Goal: Task Accomplishment & Management: Manage account settings

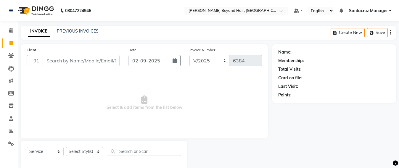
select select "6357"
select select "service"
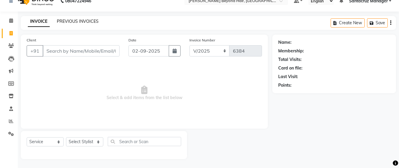
click at [89, 21] on link "PREVIOUS INVOICES" at bounding box center [78, 21] width 42 height 5
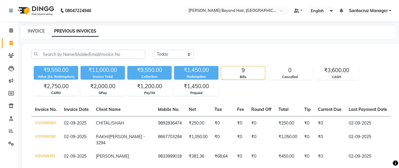
click at [38, 32] on link "INVOICE" at bounding box center [36, 30] width 17 height 5
select select "service"
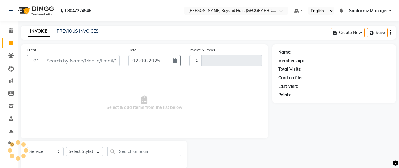
scroll to position [10, 0]
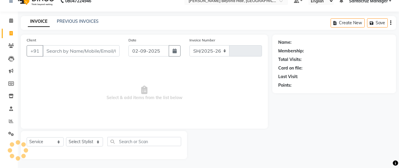
select select "6357"
type input "6384"
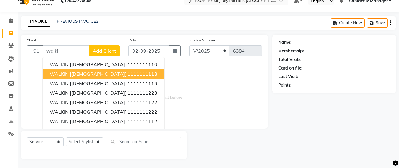
click at [127, 73] on ngb-highlight "1111111118" at bounding box center [142, 74] width 30 height 6
type input "1111111118"
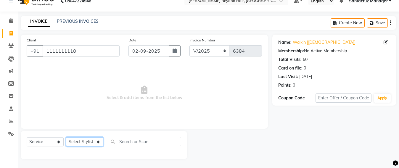
click at [78, 142] on select "Select Stylist Admin [PERSON_NAME] Sankat [PERSON_NAME] [PERSON_NAME] [PERSON_N…" at bounding box center [84, 141] width 37 height 9
select select "84296"
click at [66, 137] on select "Select Stylist Admin [PERSON_NAME] Sankat [PERSON_NAME] [PERSON_NAME] [PERSON_N…" at bounding box center [84, 141] width 37 height 9
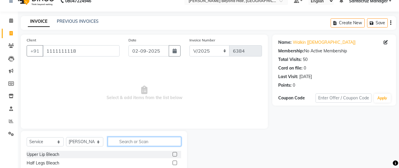
click at [125, 144] on input "text" at bounding box center [144, 141] width 73 height 9
type input "wash"
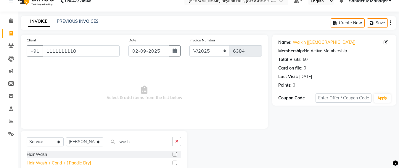
click at [72, 165] on div "Hair Wash + Cond + [ Paddle Dry]" at bounding box center [59, 163] width 64 height 6
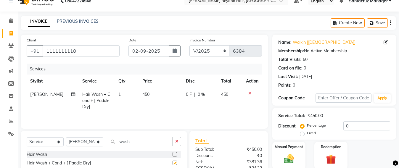
checkbox input "false"
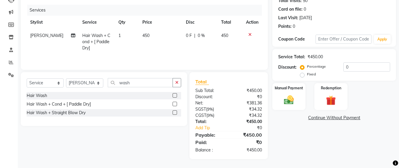
scroll to position [70, 0]
click at [287, 96] on img at bounding box center [288, 100] width 17 height 12
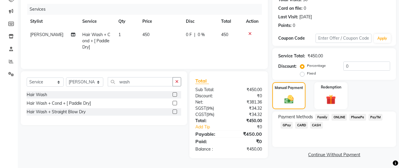
click at [286, 125] on span "GPay" at bounding box center [286, 125] width 12 height 7
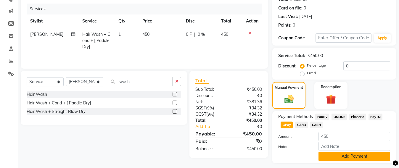
click at [346, 155] on button "Add Payment" at bounding box center [354, 156] width 72 height 9
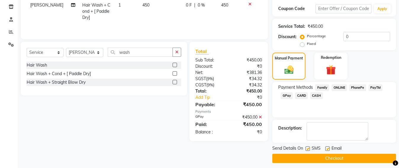
scroll to position [103, 0]
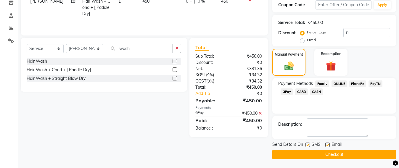
click at [330, 154] on button "Checkout" at bounding box center [334, 154] width 124 height 9
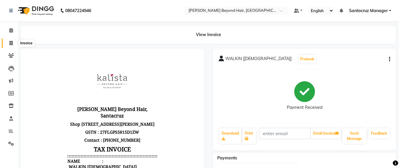
click at [7, 45] on span at bounding box center [11, 43] width 10 height 7
select select "service"
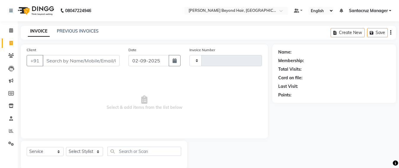
scroll to position [10, 0]
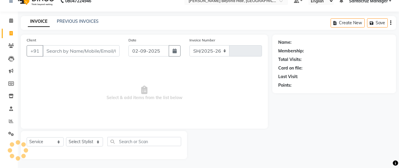
select select "6357"
type input "6385"
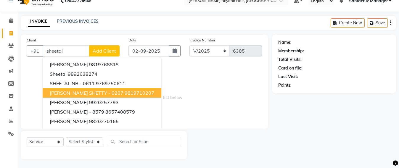
click at [87, 95] on span "[PERSON_NAME] SHETTY - 0207" at bounding box center [87, 93] width 74 height 6
type input "9819710207"
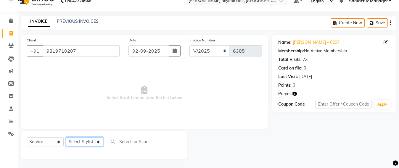
click at [86, 143] on select "Select Stylist Admin [PERSON_NAME] Sankat [PERSON_NAME] [PERSON_NAME] [PERSON_N…" at bounding box center [84, 141] width 37 height 9
select select "48409"
click at [66, 137] on select "Select Stylist Admin [PERSON_NAME] Sankat [PERSON_NAME] [PERSON_NAME] [PERSON_N…" at bounding box center [84, 141] width 37 height 9
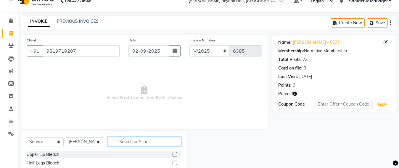
click at [128, 141] on input "text" at bounding box center [144, 141] width 73 height 9
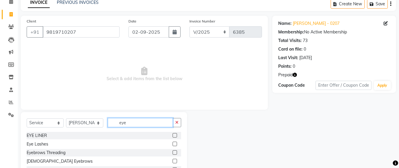
scroll to position [61, 0]
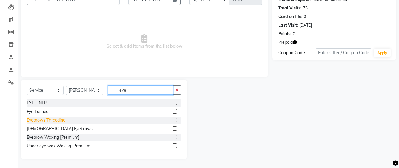
type input "eye"
click at [37, 119] on div "Eyebrows Threading" at bounding box center [46, 120] width 39 height 6
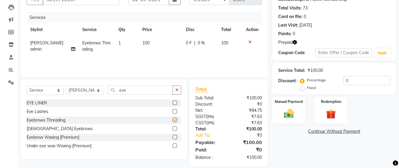
checkbox input "false"
click at [129, 90] on input "eye" at bounding box center [140, 89] width 65 height 9
type input "e"
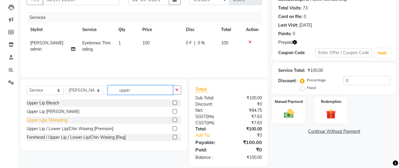
type input "upper"
click at [55, 118] on div "Upper Lips Threading" at bounding box center [47, 120] width 41 height 6
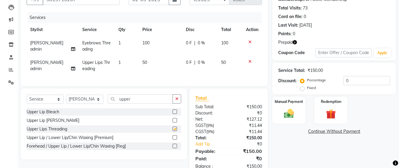
checkbox input "false"
click at [140, 99] on div "Select Service Product Membership Package Voucher Prepaid Gift Card Select Styl…" at bounding box center [104, 123] width 166 height 71
click at [137, 103] on input "upper" at bounding box center [140, 98] width 65 height 9
type input "u"
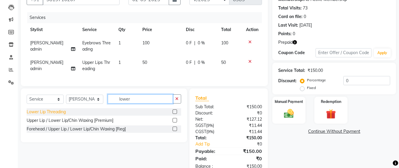
type input "lower"
click at [57, 114] on div "Lower Lip Threading" at bounding box center [46, 112] width 39 height 6
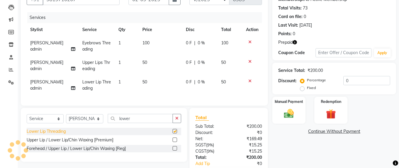
checkbox input "false"
click at [248, 80] on icon at bounding box center [249, 81] width 3 height 4
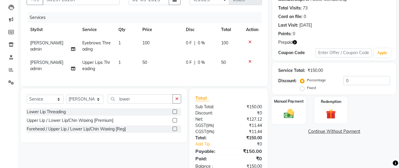
click at [288, 114] on img at bounding box center [288, 114] width 17 height 12
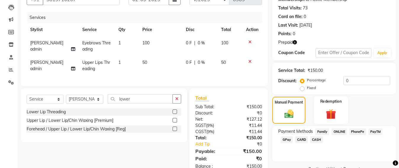
click at [332, 114] on img at bounding box center [330, 114] width 17 height 13
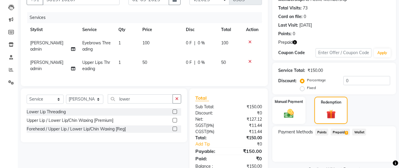
click at [336, 132] on span "Prepaid 3" at bounding box center [339, 132] width 19 height 7
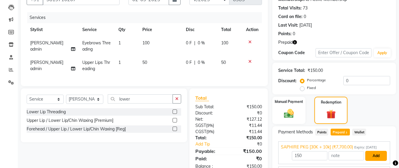
click at [376, 159] on button "Add" at bounding box center [376, 156] width 22 height 10
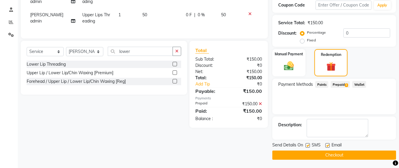
scroll to position [109, 0]
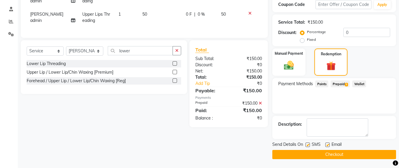
click at [331, 153] on button "Checkout" at bounding box center [334, 154] width 124 height 9
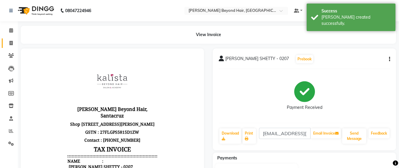
click at [5, 42] on link "Invoice" at bounding box center [9, 43] width 14 height 10
select select "service"
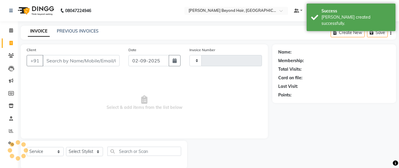
scroll to position [10, 0]
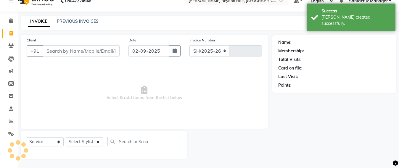
select select "6357"
type input "6386"
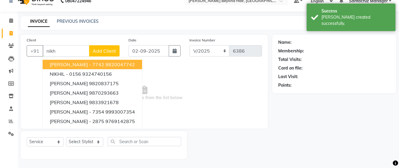
click at [80, 66] on span "[PERSON_NAME] - 7742" at bounding box center [77, 65] width 54 height 6
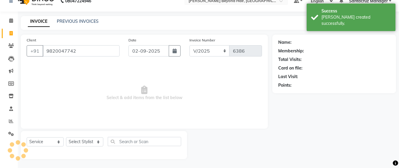
type input "9820047742"
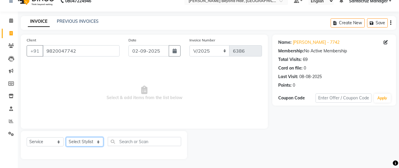
click at [77, 141] on select "Select Stylist Admin [PERSON_NAME] Sankat [PERSON_NAME] [PERSON_NAME] [PERSON_N…" at bounding box center [84, 141] width 37 height 9
select select "48409"
click at [66, 137] on select "Select Stylist Admin [PERSON_NAME] Sankat [PERSON_NAME] [PERSON_NAME] [PERSON_N…" at bounding box center [84, 141] width 37 height 9
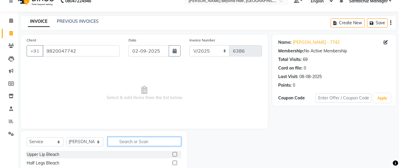
click at [119, 142] on input "text" at bounding box center [144, 141] width 73 height 9
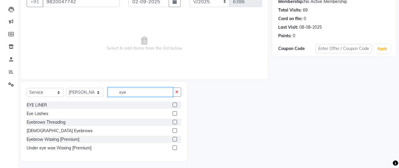
scroll to position [61, 0]
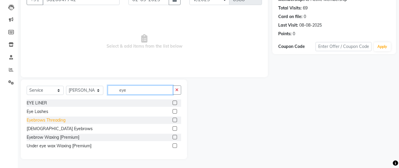
type input "eye"
click at [63, 122] on div "Eyebrows Threading" at bounding box center [46, 120] width 39 height 6
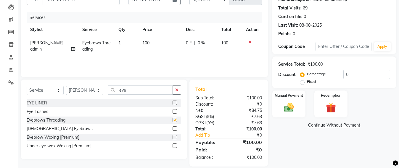
checkbox input "false"
click at [139, 90] on input "eye" at bounding box center [140, 89] width 65 height 9
type input "e"
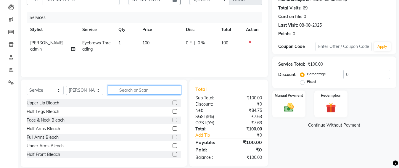
type input "y"
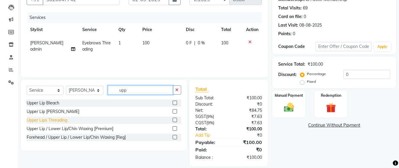
type input "upp"
click at [45, 120] on div "Upper Lips Threading" at bounding box center [47, 120] width 41 height 6
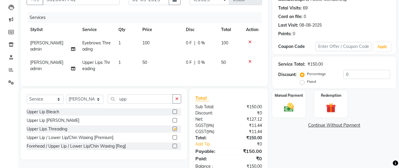
checkbox input "false"
click at [92, 104] on select "Select Stylist Admin [PERSON_NAME] Sankat [PERSON_NAME] [PERSON_NAME] [PERSON_N…" at bounding box center [84, 99] width 37 height 9
select select "47916"
click at [66, 100] on select "Select Stylist Admin [PERSON_NAME] Sankat [PERSON_NAME] [PERSON_NAME] [PERSON_N…" at bounding box center [84, 99] width 37 height 9
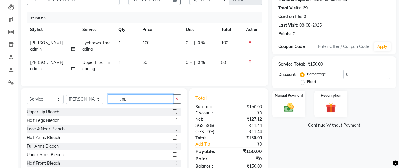
click at [133, 103] on input "upp" at bounding box center [140, 98] width 65 height 9
type input "u"
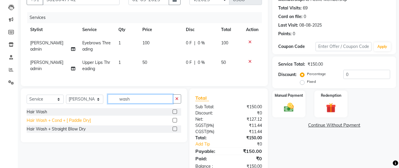
type input "wash"
click at [60, 124] on div "Hair Wash + Cond + [ Paddle Dry]" at bounding box center [59, 120] width 64 height 6
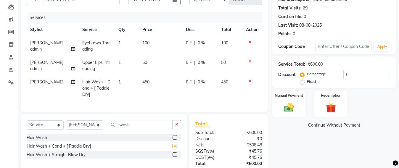
checkbox input "false"
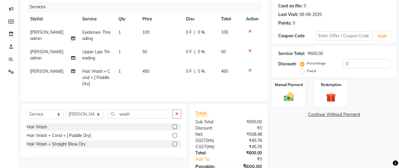
scroll to position [0, 0]
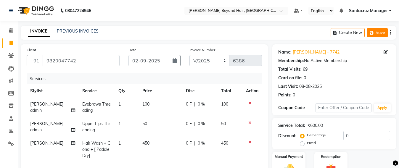
click at [381, 30] on button "Save" at bounding box center [377, 32] width 21 height 9
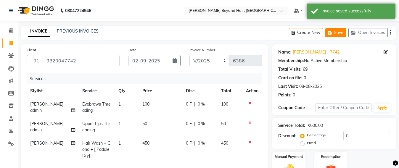
click at [344, 34] on button "Save" at bounding box center [335, 32] width 21 height 9
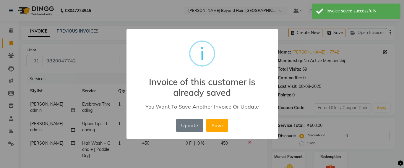
drag, startPoint x: 189, startPoint y: 124, endPoint x: 219, endPoint y: 72, distance: 59.5
click at [189, 124] on button "Update" at bounding box center [189, 125] width 27 height 13
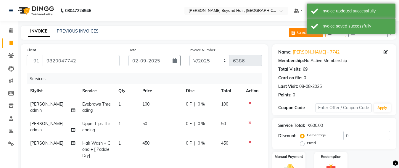
click at [301, 36] on button "Create New" at bounding box center [306, 32] width 34 height 9
select select "service"
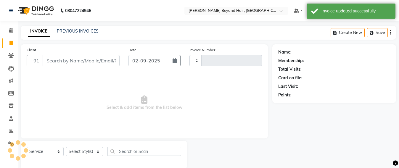
scroll to position [10, 0]
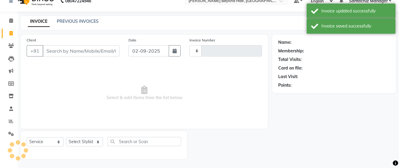
type input "6386"
select select "6357"
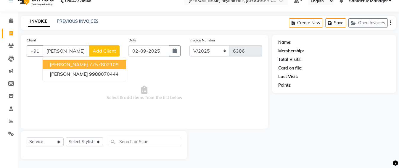
click at [84, 67] on button "[PERSON_NAME] 7757802109" at bounding box center [84, 64] width 83 height 9
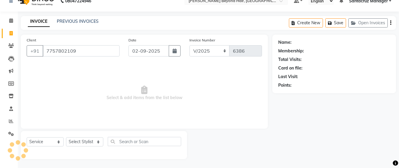
type input "7757802109"
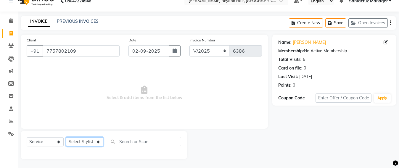
click at [77, 141] on select "Select Stylist Admin [PERSON_NAME] Sankat [PERSON_NAME] [PERSON_NAME] [PERSON_N…" at bounding box center [84, 141] width 37 height 9
select select "59106"
click at [66, 137] on select "Select Stylist Admin [PERSON_NAME] Sankat [PERSON_NAME] [PERSON_NAME] [PERSON_N…" at bounding box center [84, 141] width 37 height 9
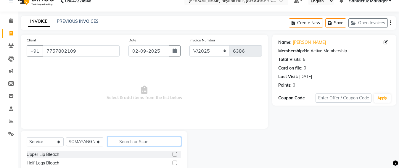
click at [125, 143] on input "text" at bounding box center [144, 141] width 73 height 9
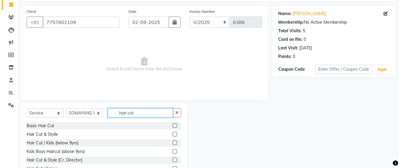
scroll to position [69, 0]
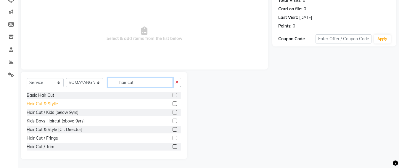
type input "hair cut"
click at [29, 106] on div "Hair Cut & Stylle" at bounding box center [42, 104] width 31 height 6
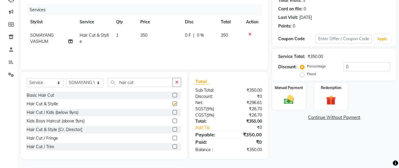
checkbox input "false"
click at [139, 81] on input "hair cut" at bounding box center [140, 82] width 65 height 9
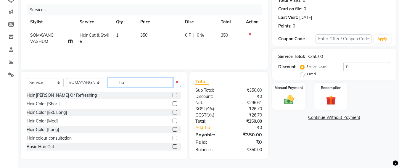
type input "h"
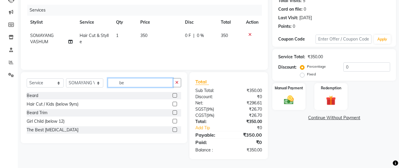
scroll to position [69, 0]
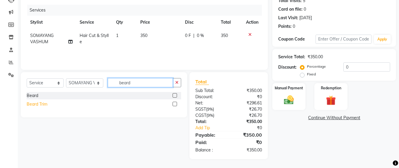
type input "beard"
click at [33, 104] on div "Beard Trim" at bounding box center [37, 104] width 21 height 6
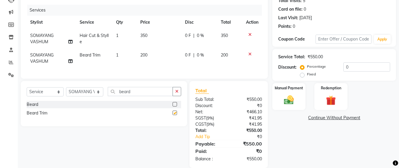
checkbox input "false"
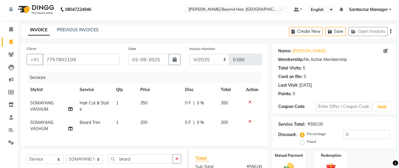
scroll to position [0, 0]
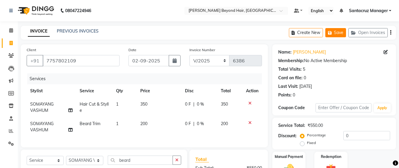
click at [337, 31] on button "Save" at bounding box center [335, 32] width 21 height 9
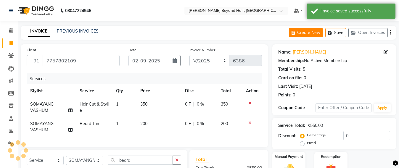
click at [301, 31] on button "Create New" at bounding box center [306, 32] width 34 height 9
select select "service"
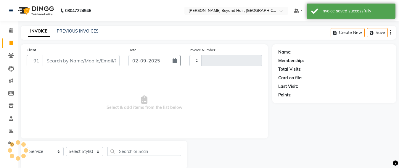
scroll to position [10, 0]
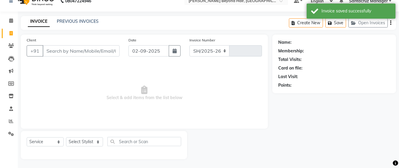
select select "6357"
type input "6386"
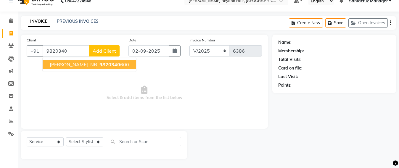
click at [98, 66] on ngb-highlight "9820340 600" at bounding box center [113, 65] width 31 height 6
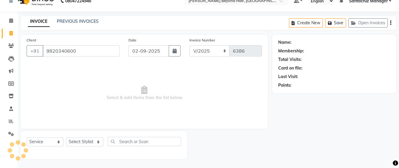
type input "9820340600"
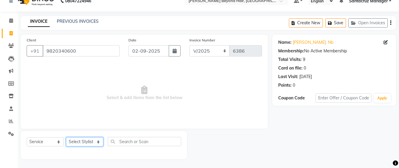
click at [83, 141] on select "Select Stylist Admin [PERSON_NAME] Sankat [PERSON_NAME] [PERSON_NAME] [PERSON_N…" at bounding box center [84, 141] width 37 height 9
select select "84296"
click at [66, 137] on select "Select Stylist Admin [PERSON_NAME] Sankat [PERSON_NAME] [PERSON_NAME] [PERSON_N…" at bounding box center [84, 141] width 37 height 9
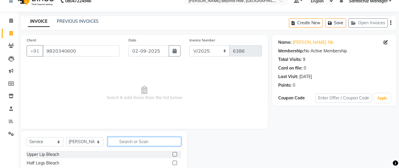
click at [119, 137] on input "text" at bounding box center [144, 141] width 73 height 9
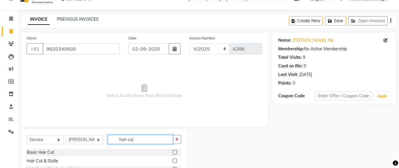
scroll to position [47, 0]
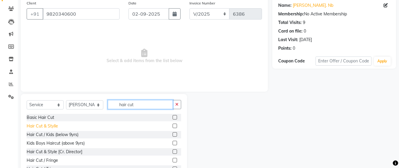
type input "hair cut"
click at [51, 124] on div "Hair Cut & Stylle" at bounding box center [42, 126] width 31 height 6
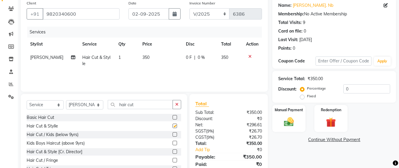
checkbox input "false"
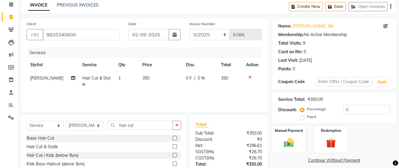
scroll to position [10, 0]
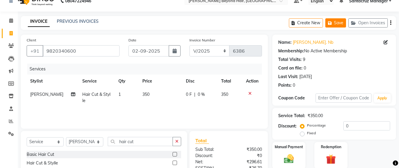
click at [338, 24] on button "Save" at bounding box center [335, 22] width 21 height 9
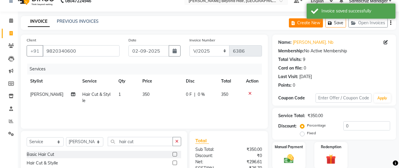
click at [304, 21] on button "Create New" at bounding box center [306, 22] width 34 height 9
select select "service"
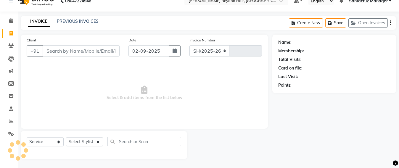
select select "6357"
type input "6386"
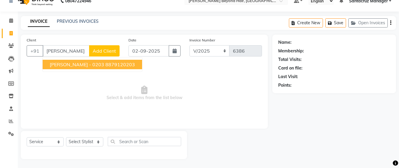
click at [117, 68] on button "[PERSON_NAME] - 0203 8879120203" at bounding box center [92, 64] width 99 height 9
type input "8879120203"
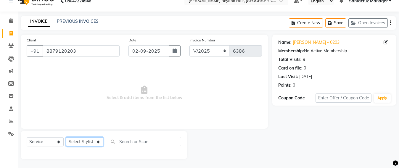
drag, startPoint x: 82, startPoint y: 143, endPoint x: 83, endPoint y: 138, distance: 5.5
click at [82, 143] on select "Select Stylist Admin [PERSON_NAME] Sankat [PERSON_NAME] [PERSON_NAME] [PERSON_N…" at bounding box center [84, 141] width 37 height 9
select select "47907"
click at [66, 137] on select "Select Stylist Admin [PERSON_NAME] Sankat [PERSON_NAME] [PERSON_NAME] [PERSON_N…" at bounding box center [84, 141] width 37 height 9
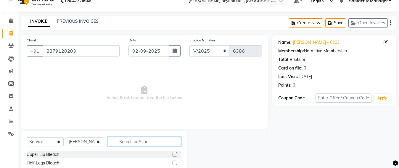
click at [123, 139] on input "text" at bounding box center [144, 141] width 73 height 9
type input "wash"
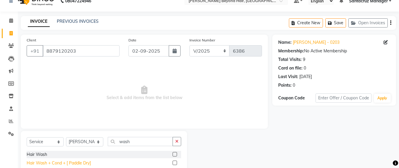
click at [69, 163] on div "Hair Wash + Cond + [ Paddle Dry]" at bounding box center [59, 163] width 64 height 6
checkbox input "false"
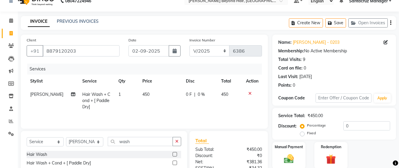
click at [140, 114] on div "Services Stylist Service Qty Price Disc Total Action [PERSON_NAME] Hair Wash + …" at bounding box center [144, 93] width 235 height 59
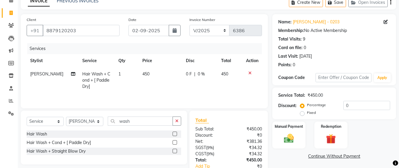
scroll to position [47, 0]
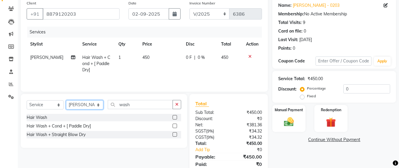
click at [89, 107] on select "Select Stylist Admin [PERSON_NAME] Sankat [PERSON_NAME] [PERSON_NAME] [PERSON_N…" at bounding box center [84, 104] width 37 height 9
select select "47916"
click at [66, 101] on select "Select Stylist Admin [PERSON_NAME] Sankat [PERSON_NAME] [PERSON_NAME] [PERSON_N…" at bounding box center [84, 104] width 37 height 9
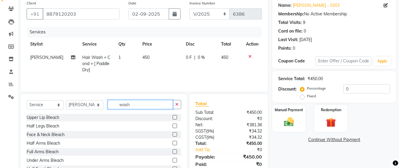
click at [132, 103] on input "wash" at bounding box center [140, 104] width 65 height 9
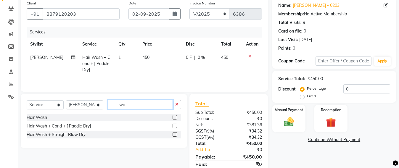
type input "w"
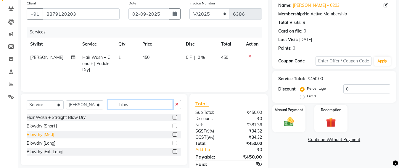
type input "blow"
click at [46, 135] on div "Blowdry [Med]" at bounding box center [41, 135] width 28 height 6
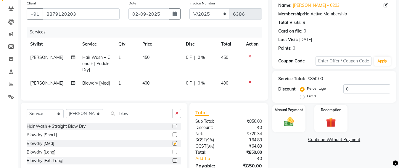
checkbox input "false"
click at [151, 80] on td "400" at bounding box center [160, 83] width 43 height 13
select select "47916"
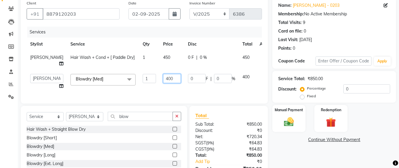
click at [163, 81] on input "400" at bounding box center [172, 78] width 18 height 9
type input "4"
type input "550"
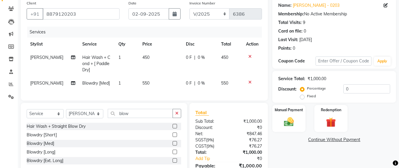
click at [161, 90] on td "550" at bounding box center [160, 83] width 43 height 13
select select "47916"
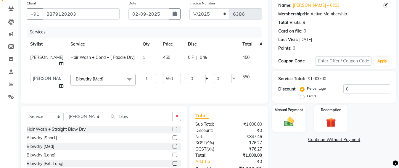
scroll to position [0, 0]
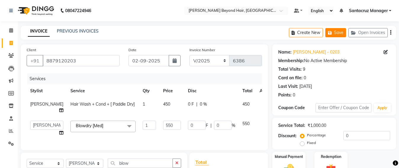
click at [338, 36] on button "Save" at bounding box center [335, 32] width 21 height 9
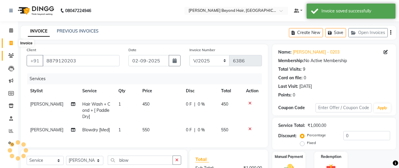
click at [10, 55] on icon at bounding box center [11, 55] width 6 height 4
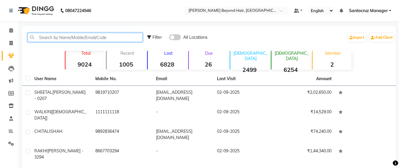
click at [41, 33] on input "text" at bounding box center [85, 37] width 115 height 9
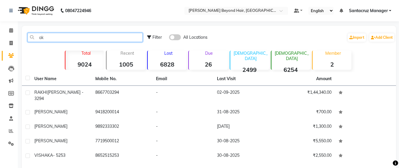
type input "a"
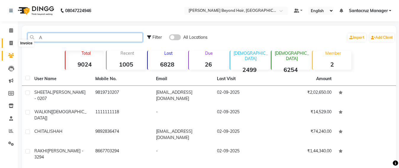
type input "A"
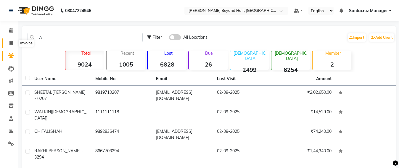
click at [10, 41] on icon at bounding box center [10, 43] width 3 height 4
select select "service"
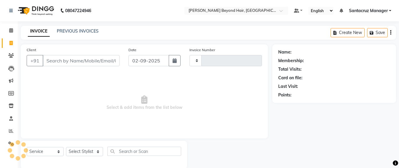
scroll to position [10, 0]
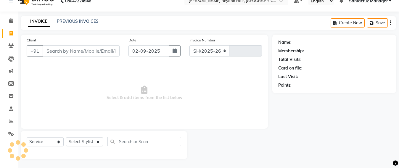
select select "6357"
type input "6386"
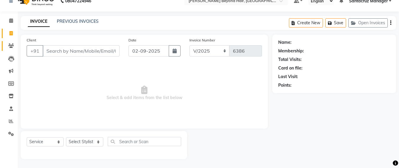
click at [5, 47] on link "Clients" at bounding box center [9, 46] width 14 height 10
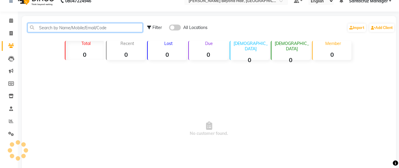
click at [46, 27] on input "text" at bounding box center [85, 27] width 115 height 9
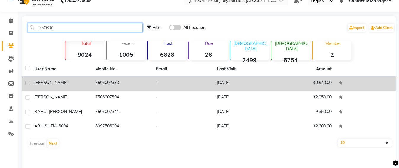
type input "750600"
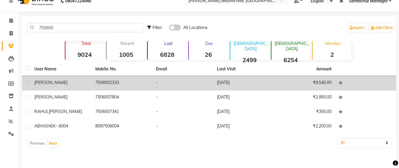
click at [99, 83] on td "7506002333" at bounding box center [122, 83] width 61 height 14
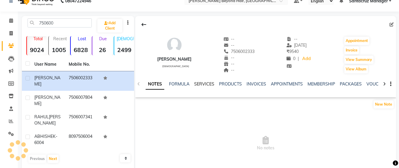
click at [202, 85] on link "SERVICES" at bounding box center [204, 83] width 20 height 5
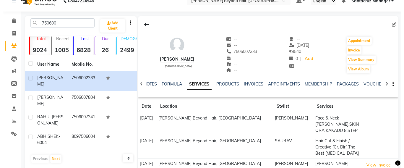
scroll to position [47, 0]
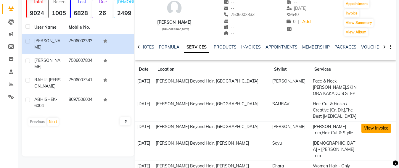
click at [367, 127] on button "View Invoice" at bounding box center [376, 128] width 30 height 9
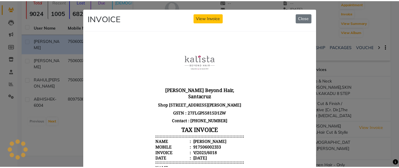
scroll to position [148, 0]
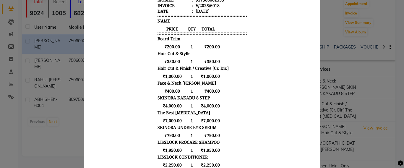
click at [358, 68] on ngb-modal-window "INVOICE View Invoice Close" at bounding box center [202, 84] width 404 height 168
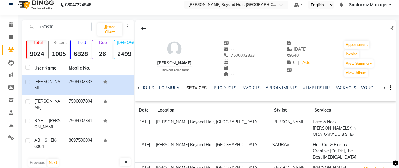
scroll to position [0, 0]
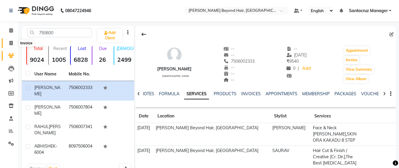
click at [6, 46] on span at bounding box center [11, 43] width 10 height 7
select select "service"
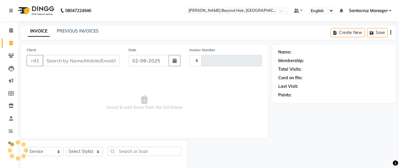
scroll to position [10, 0]
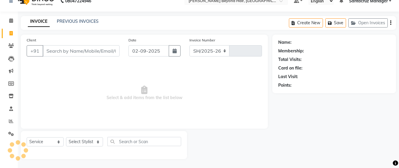
select select "6357"
type input "6386"
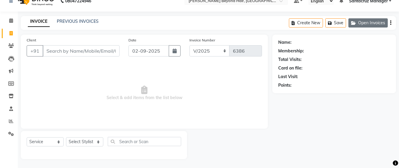
click at [358, 25] on button "Open Invoices" at bounding box center [367, 22] width 39 height 9
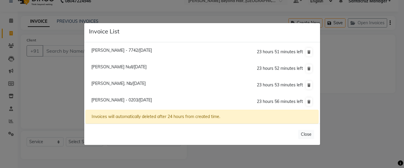
click at [133, 82] on span "[PERSON_NAME]. Nb/[DATE]" at bounding box center [118, 83] width 54 height 5
type input "9820340600"
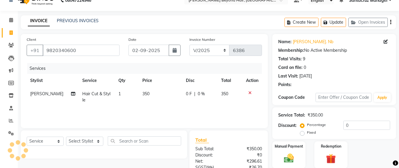
scroll to position [69, 0]
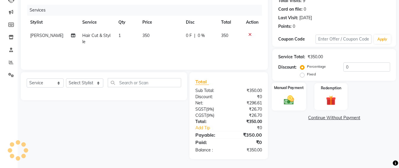
click at [286, 99] on img at bounding box center [288, 100] width 17 height 12
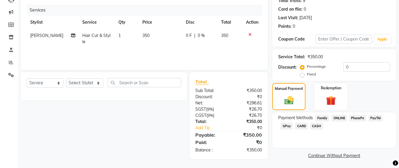
click at [288, 123] on span "GPay" at bounding box center [286, 126] width 12 height 7
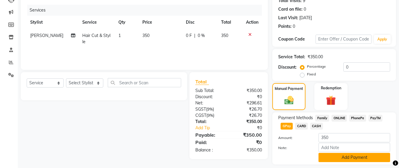
click at [345, 160] on button "Add Payment" at bounding box center [354, 157] width 72 height 9
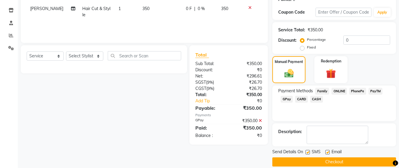
scroll to position [103, 0]
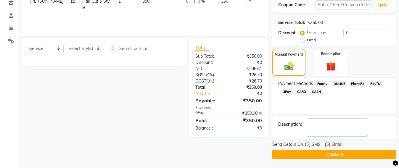
click at [337, 157] on button "Checkout" at bounding box center [334, 154] width 124 height 9
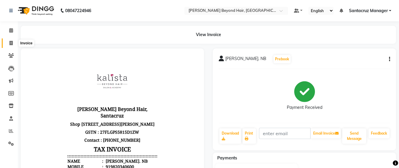
click at [9, 41] on span at bounding box center [11, 43] width 10 height 7
select select "service"
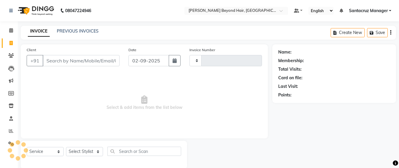
scroll to position [10, 0]
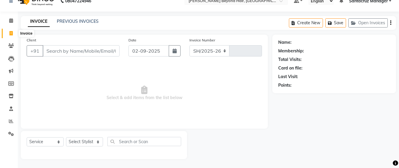
select select "6357"
type input "6387"
click at [82, 23] on link "PREVIOUS INVOICES" at bounding box center [78, 21] width 42 height 5
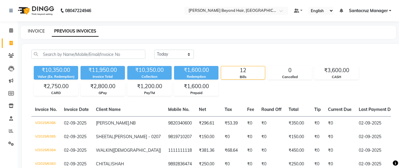
click at [28, 32] on link "INVOICE" at bounding box center [36, 30] width 17 height 5
select select "service"
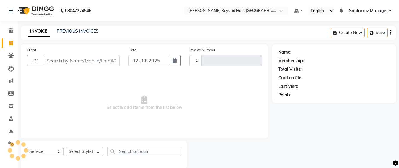
scroll to position [10, 0]
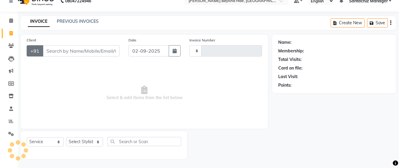
type input "6387"
select select "6357"
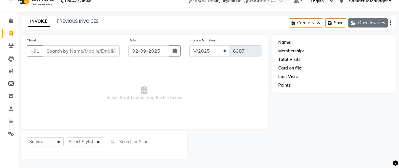
click at [364, 23] on button "Open Invoices" at bounding box center [367, 22] width 39 height 9
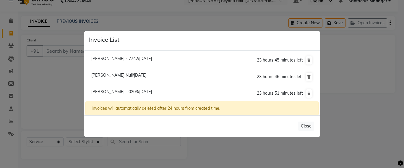
click at [122, 90] on span "[PERSON_NAME] - 0203/[DATE]" at bounding box center [121, 91] width 61 height 5
type input "8879120203"
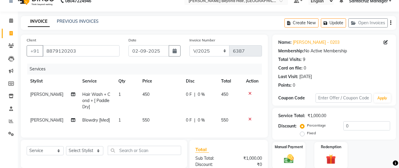
click at [149, 118] on td "550" at bounding box center [160, 120] width 43 height 13
select select "47916"
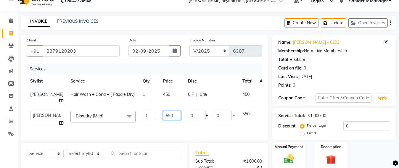
click at [163, 120] on input "550" at bounding box center [172, 115] width 18 height 9
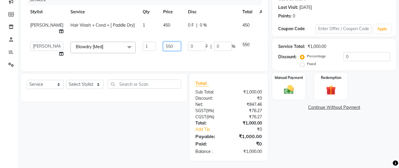
scroll to position [84, 0]
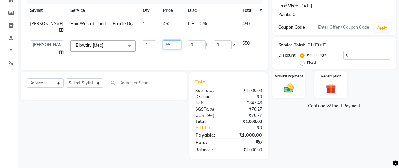
type input "5"
type input "600"
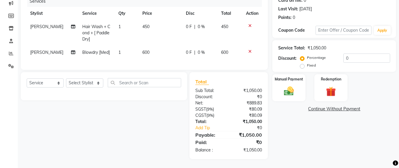
click at [157, 56] on td "600" at bounding box center [160, 52] width 43 height 13
select select "47916"
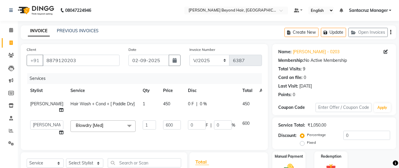
scroll to position [0, 0]
click at [334, 31] on button "Update" at bounding box center [333, 32] width 25 height 9
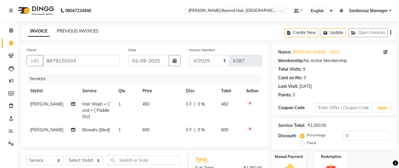
click at [84, 29] on link "PREVIOUS INVOICES" at bounding box center [78, 30] width 42 height 5
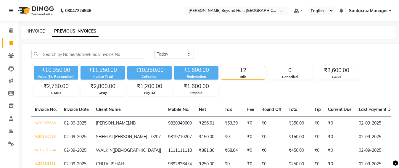
click at [39, 28] on link "INVOICE" at bounding box center [36, 30] width 17 height 5
select select "service"
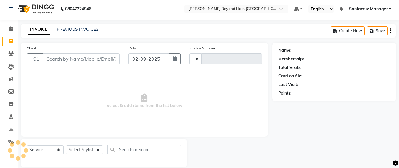
scroll to position [10, 0]
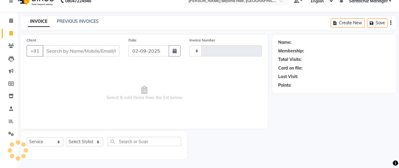
type input "6387"
select select "6357"
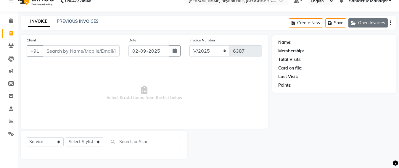
click at [375, 25] on button "Open Invoices" at bounding box center [367, 22] width 39 height 9
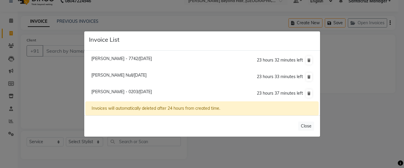
click at [145, 59] on span "[PERSON_NAME] - 7742/[DATE]" at bounding box center [121, 58] width 61 height 5
type input "9820047742"
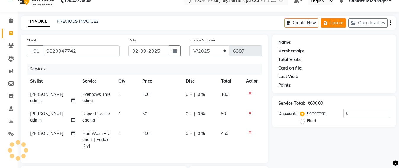
click at [333, 23] on button "Update" at bounding box center [333, 22] width 25 height 9
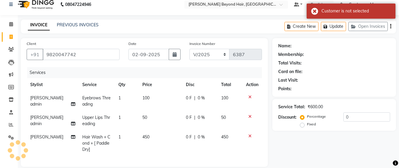
scroll to position [0, 0]
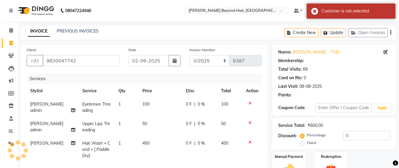
click at [253, 32] on div "INVOICE PREVIOUS INVOICES Create New Update Open Invoices" at bounding box center [208, 33] width 375 height 14
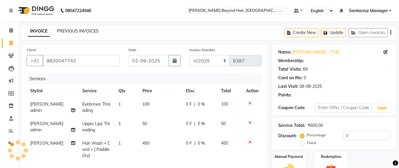
click at [85, 31] on link "PREVIOUS INVOICES" at bounding box center [78, 30] width 42 height 5
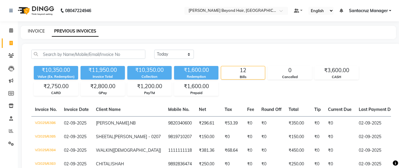
click at [33, 30] on link "INVOICE" at bounding box center [36, 30] width 17 height 5
select select "service"
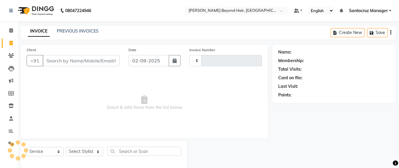
scroll to position [10, 0]
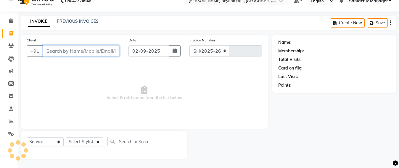
select select "6357"
type input "6387"
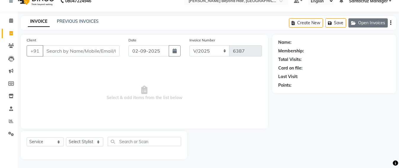
click at [369, 24] on button "Open Invoices" at bounding box center [367, 22] width 39 height 9
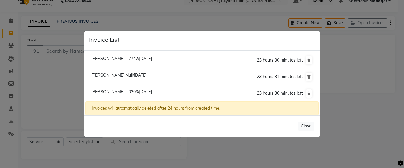
click at [146, 59] on span "[PERSON_NAME] - 7742/[DATE]" at bounding box center [121, 58] width 61 height 5
type input "9820047742"
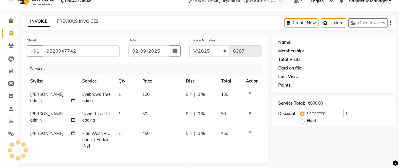
scroll to position [84, 0]
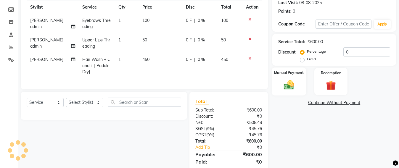
click at [289, 85] on img at bounding box center [288, 85] width 17 height 12
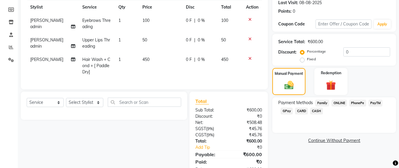
click at [315, 111] on span "CASH" at bounding box center [316, 111] width 13 height 7
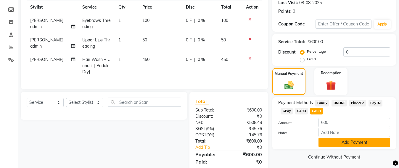
click at [362, 139] on button "Add Payment" at bounding box center [354, 142] width 72 height 9
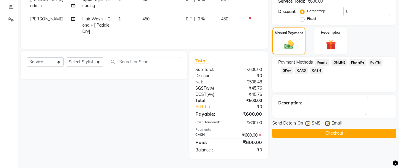
scroll to position [130, 0]
click at [334, 129] on button "Checkout" at bounding box center [334, 133] width 124 height 9
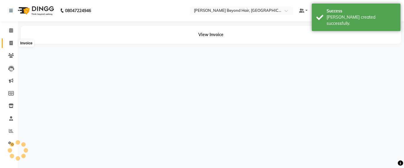
click at [7, 42] on span at bounding box center [11, 43] width 10 height 7
select select "service"
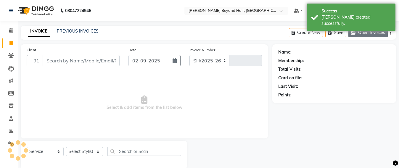
select select "6357"
type input "6388"
click at [363, 34] on button "Open Invoices" at bounding box center [367, 32] width 39 height 9
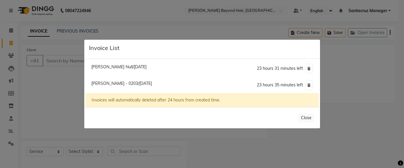
click at [131, 67] on span "[PERSON_NAME] Null/[DATE]" at bounding box center [118, 66] width 55 height 5
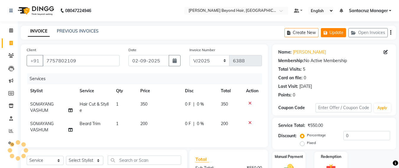
click at [336, 31] on button "Update" at bounding box center [333, 32] width 25 height 9
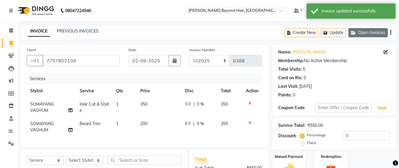
click at [366, 35] on button "Open Invoices" at bounding box center [367, 32] width 39 height 9
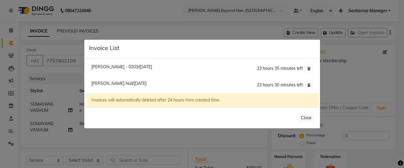
click at [152, 67] on span "[PERSON_NAME] - 0203/[DATE]" at bounding box center [121, 66] width 61 height 5
type input "8879120203"
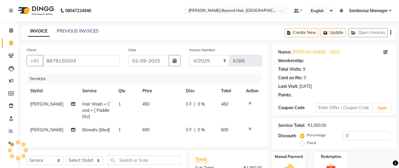
scroll to position [83, 0]
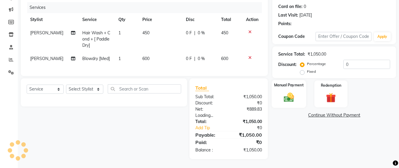
click at [288, 91] on img at bounding box center [288, 97] width 17 height 12
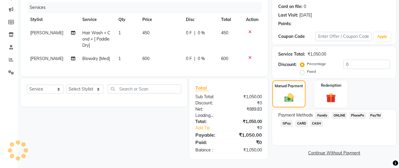
click at [314, 120] on span "CASH" at bounding box center [316, 123] width 13 height 7
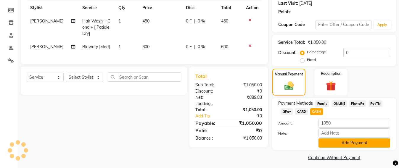
click at [341, 145] on button "Add Payment" at bounding box center [354, 142] width 72 height 9
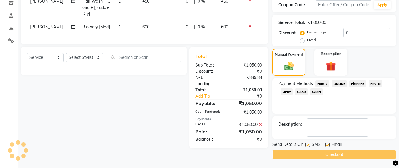
scroll to position [104, 0]
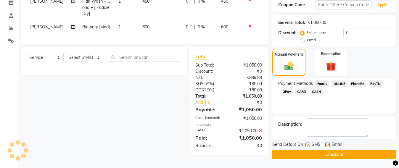
click at [337, 152] on button "Checkout" at bounding box center [334, 154] width 124 height 9
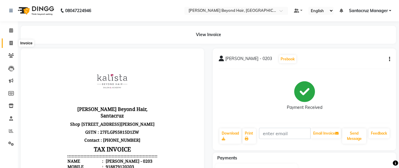
click at [12, 42] on icon at bounding box center [10, 43] width 3 height 4
select select "service"
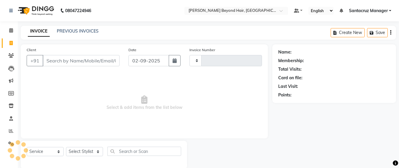
scroll to position [10, 0]
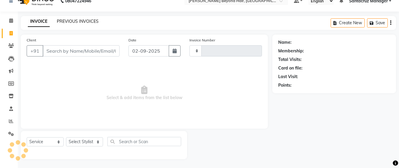
click at [89, 21] on link "PREVIOUS INVOICES" at bounding box center [78, 21] width 42 height 5
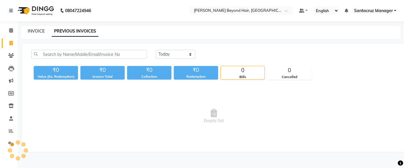
click at [37, 31] on link "INVOICE" at bounding box center [36, 30] width 17 height 5
select select "service"
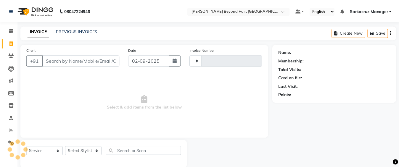
scroll to position [10, 0]
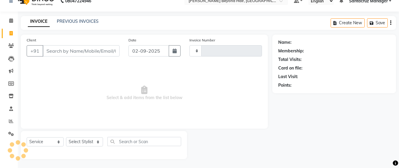
type input "6389"
select select "6357"
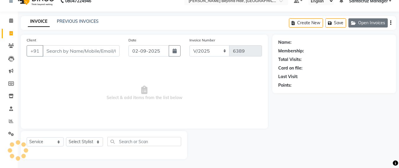
click at [369, 24] on button "Open Invoices" at bounding box center [367, 22] width 39 height 9
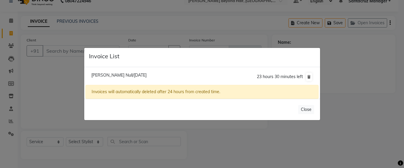
click at [122, 76] on span "[PERSON_NAME] Null/[DATE]" at bounding box center [118, 74] width 55 height 5
type input "7757802109"
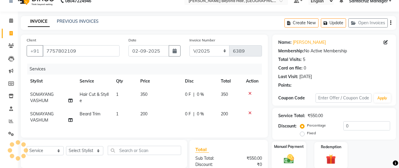
click at [290, 162] on img at bounding box center [288, 159] width 17 height 12
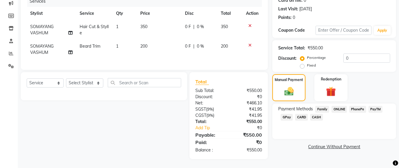
click at [286, 114] on span "GPay" at bounding box center [286, 117] width 12 height 7
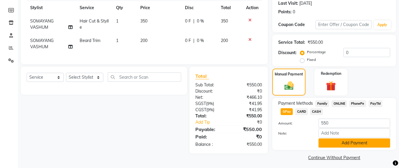
click at [349, 142] on button "Add Payment" at bounding box center [354, 142] width 72 height 9
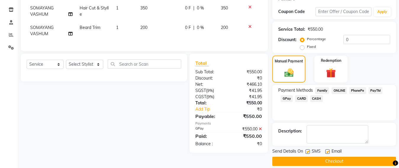
scroll to position [103, 0]
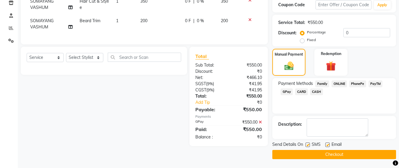
click at [343, 157] on button "Checkout" at bounding box center [334, 154] width 124 height 9
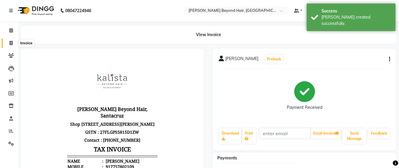
click at [10, 43] on icon at bounding box center [10, 43] width 3 height 4
select select "service"
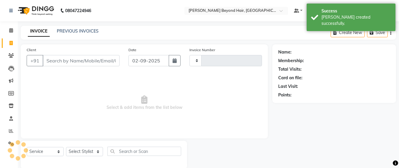
scroll to position [10, 0]
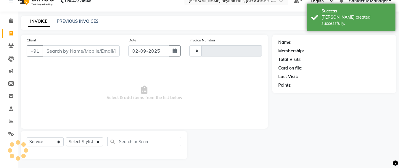
type input "6390"
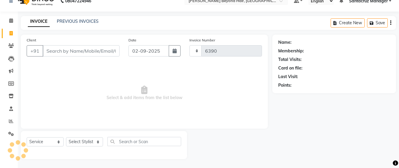
select select "6357"
